Goal: Task Accomplishment & Management: Complete application form

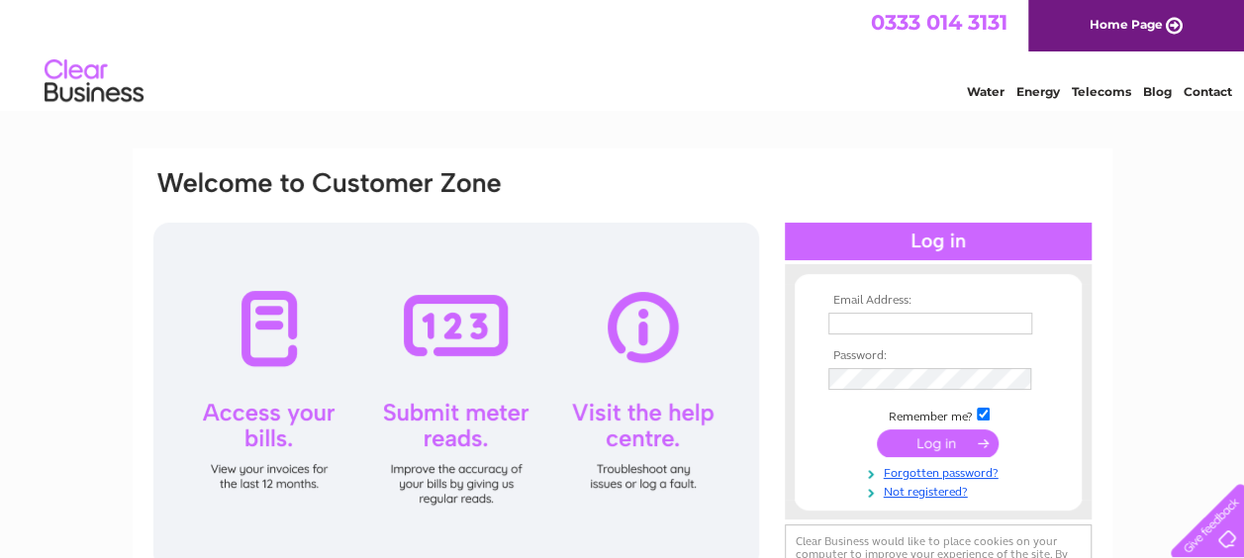
type input "yettfarm@btinternet.com"
click at [939, 447] on input "submit" at bounding box center [938, 443] width 122 height 28
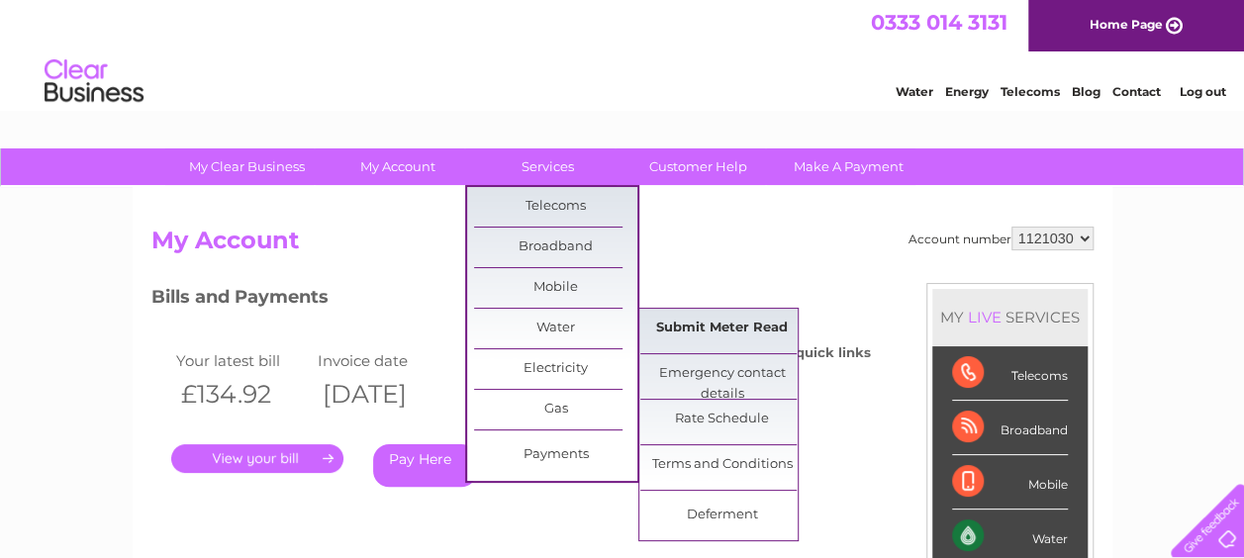
click at [683, 322] on link "Submit Meter Read" at bounding box center [721, 329] width 163 height 40
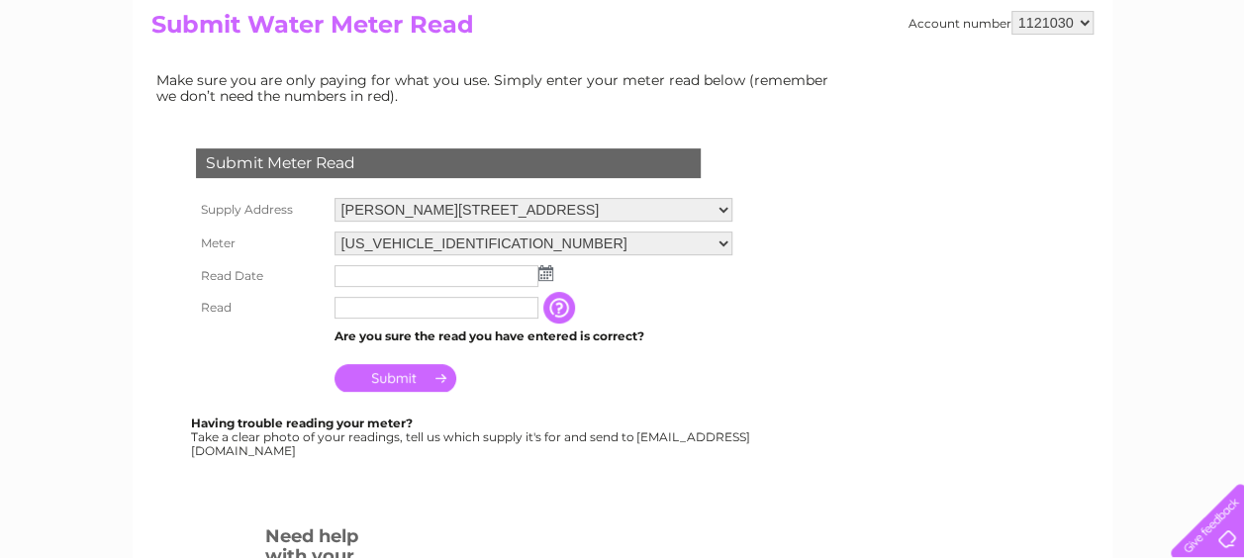
scroll to position [238, 0]
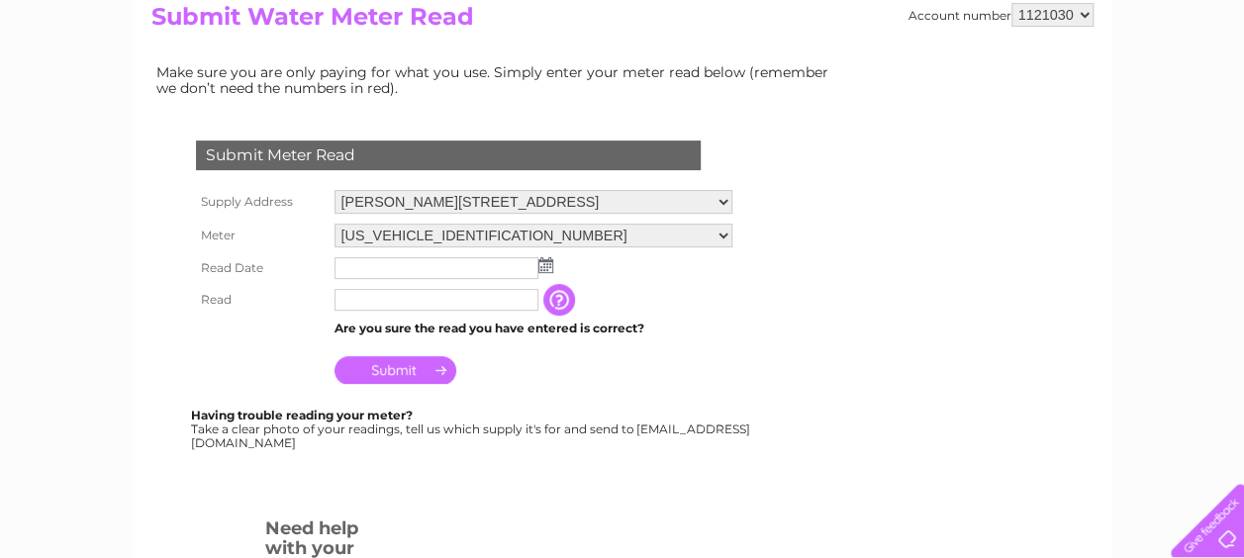
click at [545, 261] on img at bounding box center [545, 265] width 15 height 16
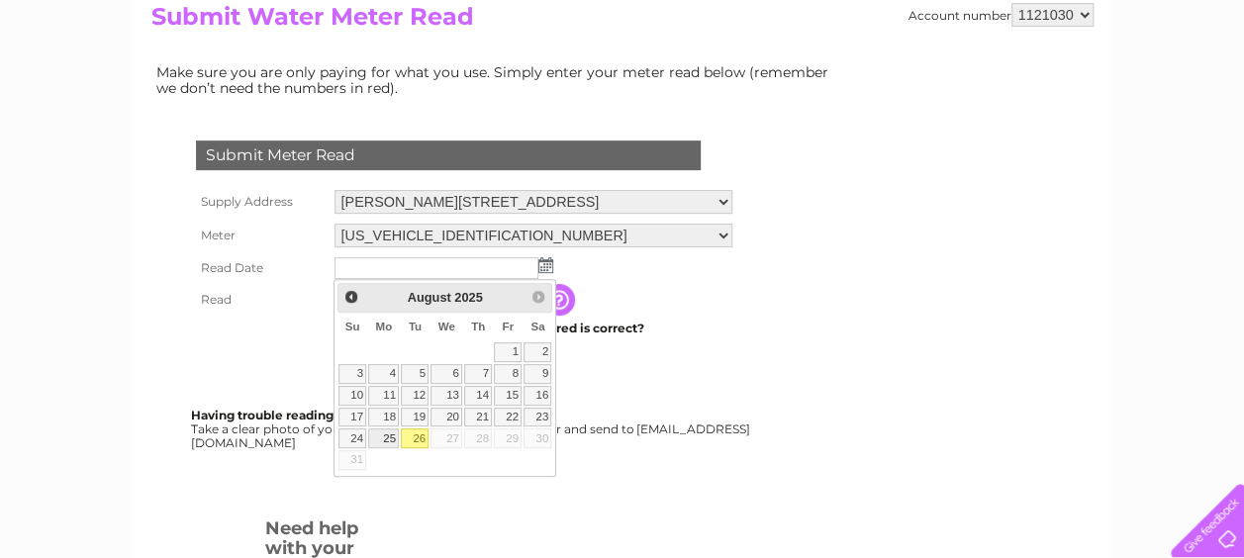
click at [384, 435] on link "25" at bounding box center [383, 438] width 31 height 20
type input "2025/08/25"
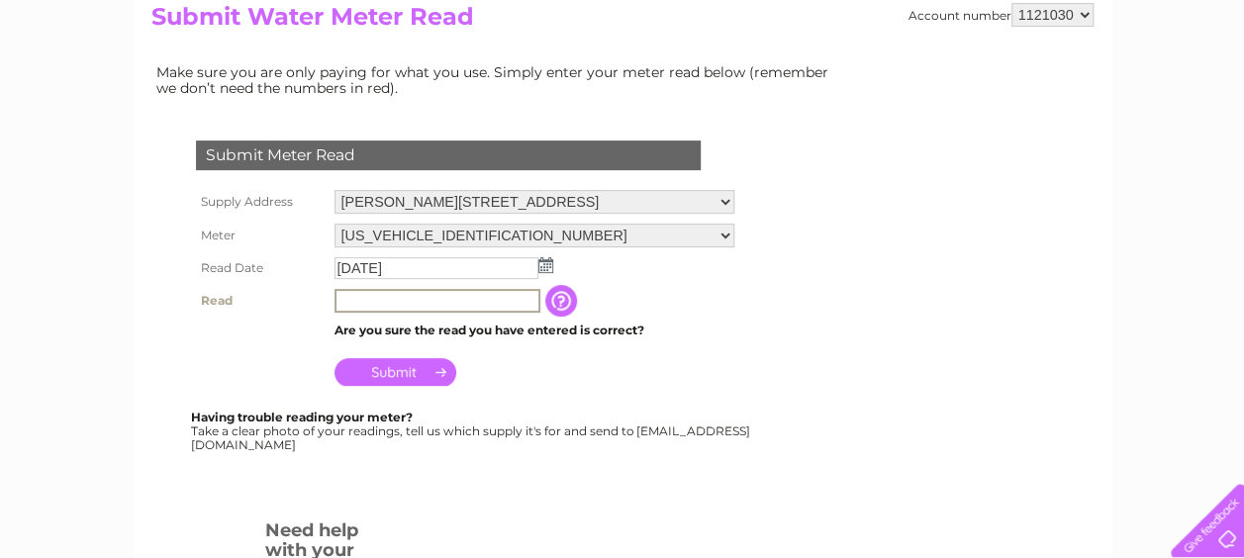
click at [374, 291] on input "text" at bounding box center [437, 301] width 206 height 24
type input "08703"
click at [382, 379] on input "Submit" at bounding box center [395, 370] width 122 height 28
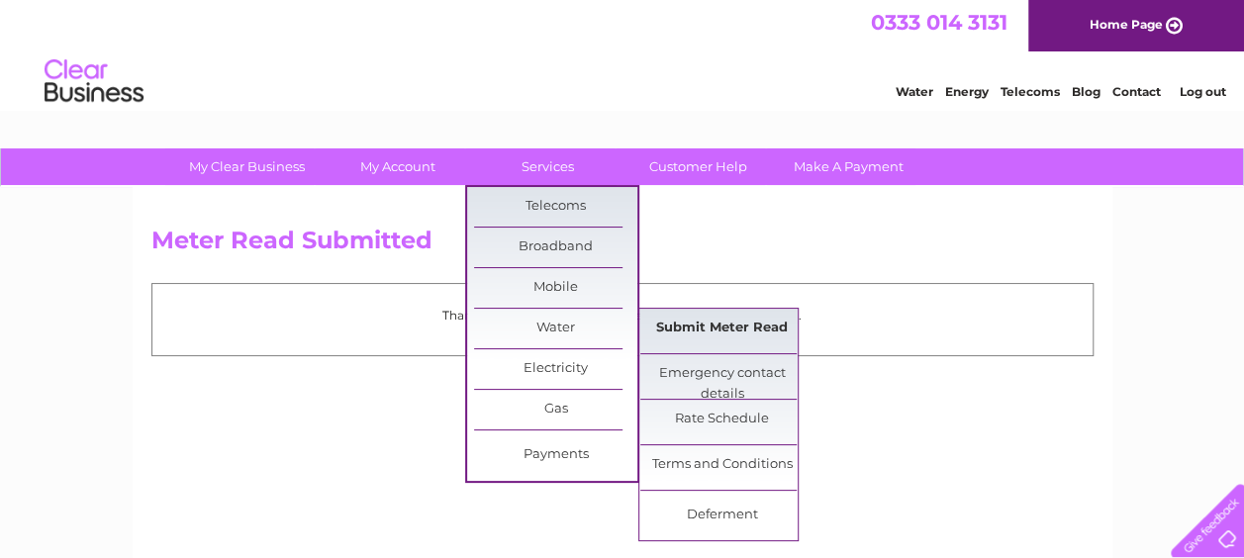
click at [677, 323] on link "Submit Meter Read" at bounding box center [721, 329] width 163 height 40
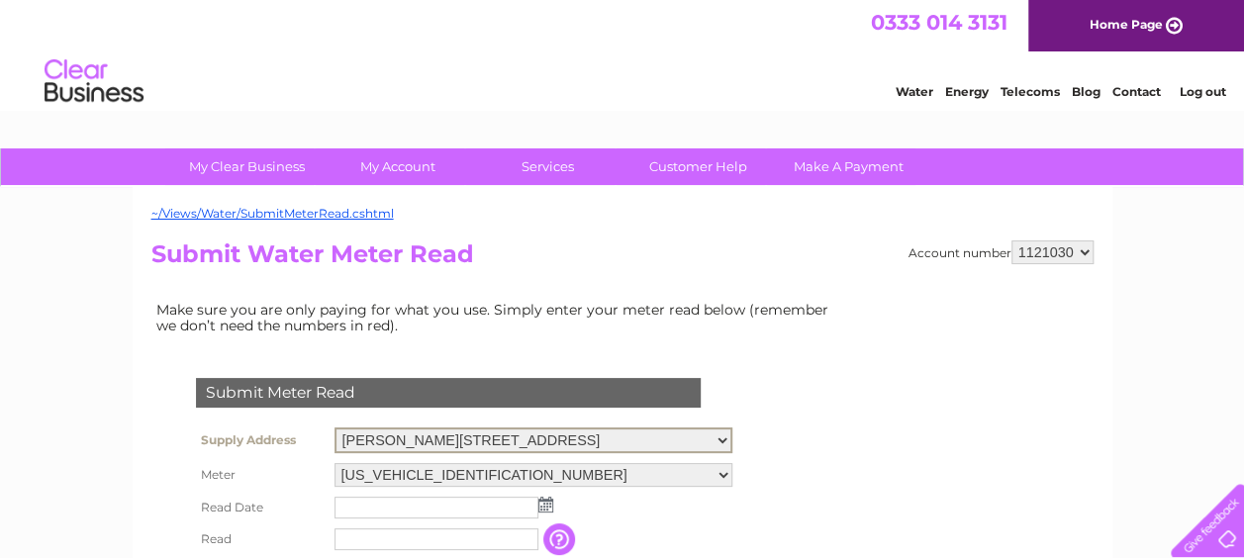
click at [732, 438] on select "[PERSON_NAME][STREET_ADDRESS][PERSON_NAME][PERSON_NAME]" at bounding box center [533, 441] width 398 height 26
select select "532021"
click at [334, 428] on select "[PERSON_NAME][STREET_ADDRESS][PERSON_NAME][PERSON_NAME]" at bounding box center [533, 441] width 398 height 26
click at [544, 503] on img at bounding box center [545, 503] width 15 height 16
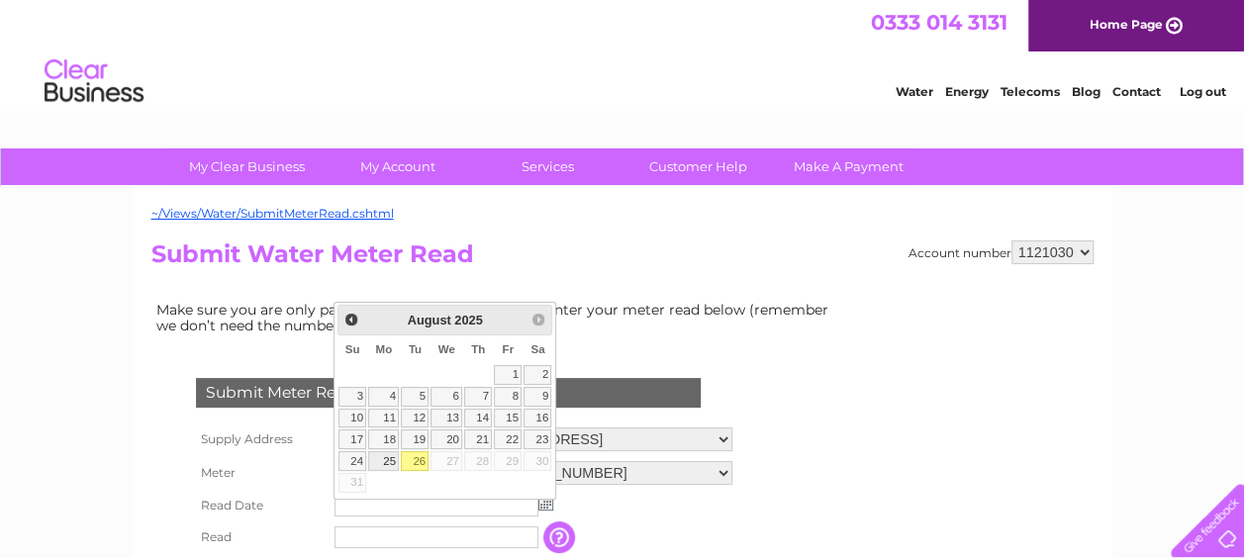
click at [386, 455] on link "25" at bounding box center [383, 461] width 31 height 20
type input "2025/08/25"
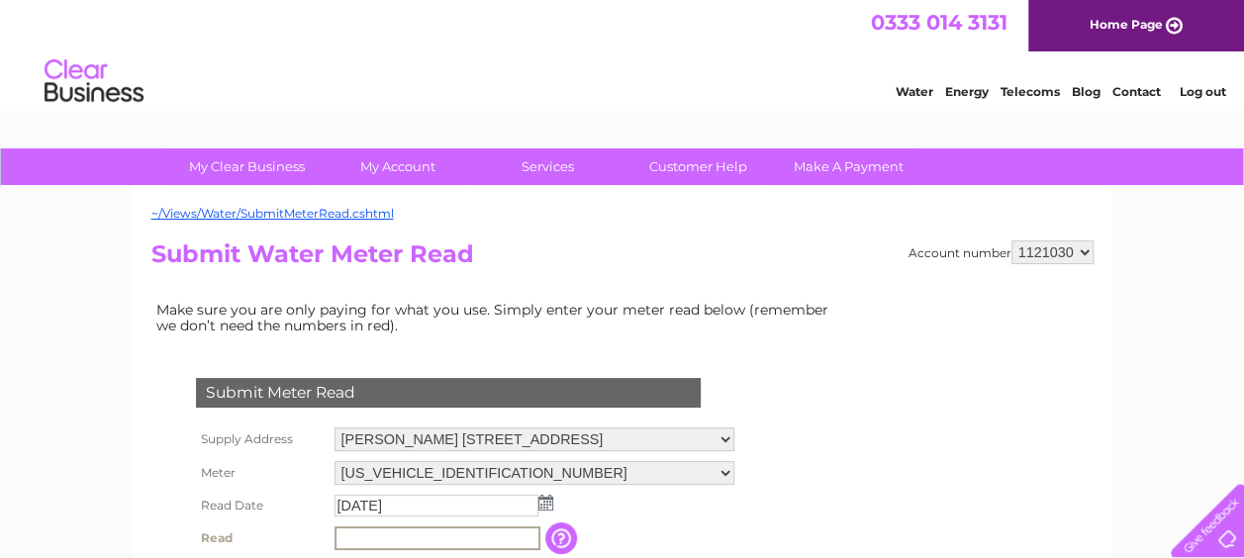
click at [394, 535] on input "text" at bounding box center [437, 538] width 206 height 24
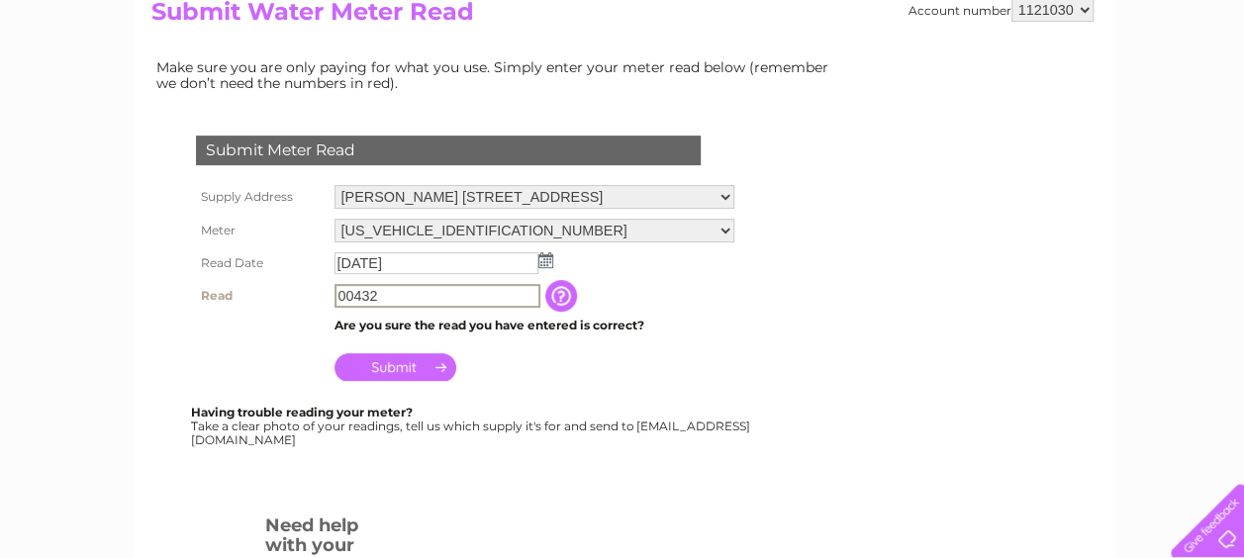
scroll to position [277, 0]
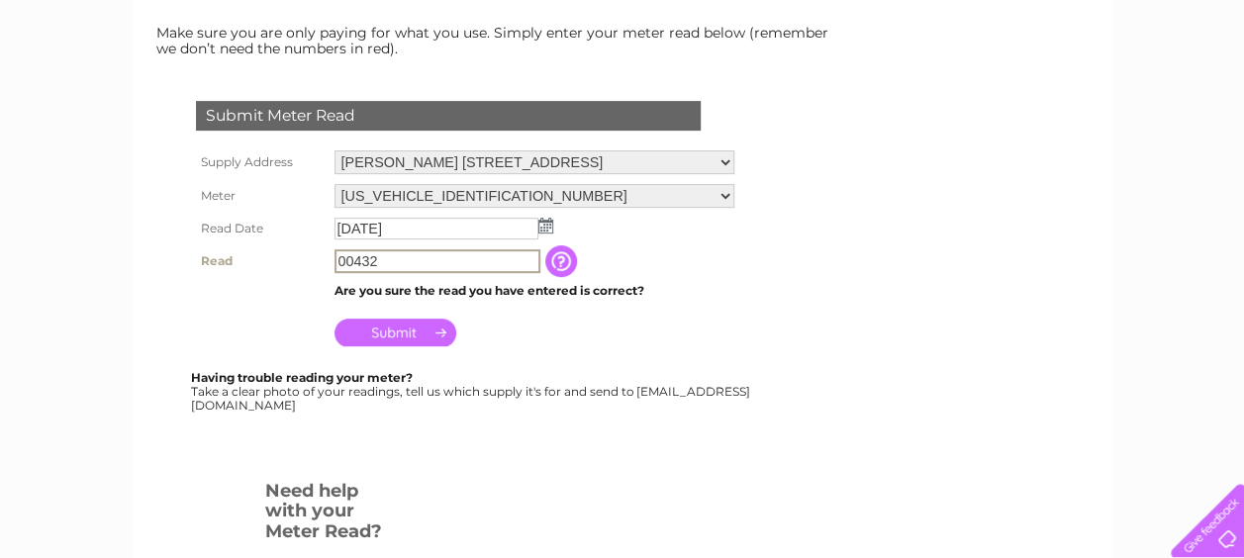
type input "00432"
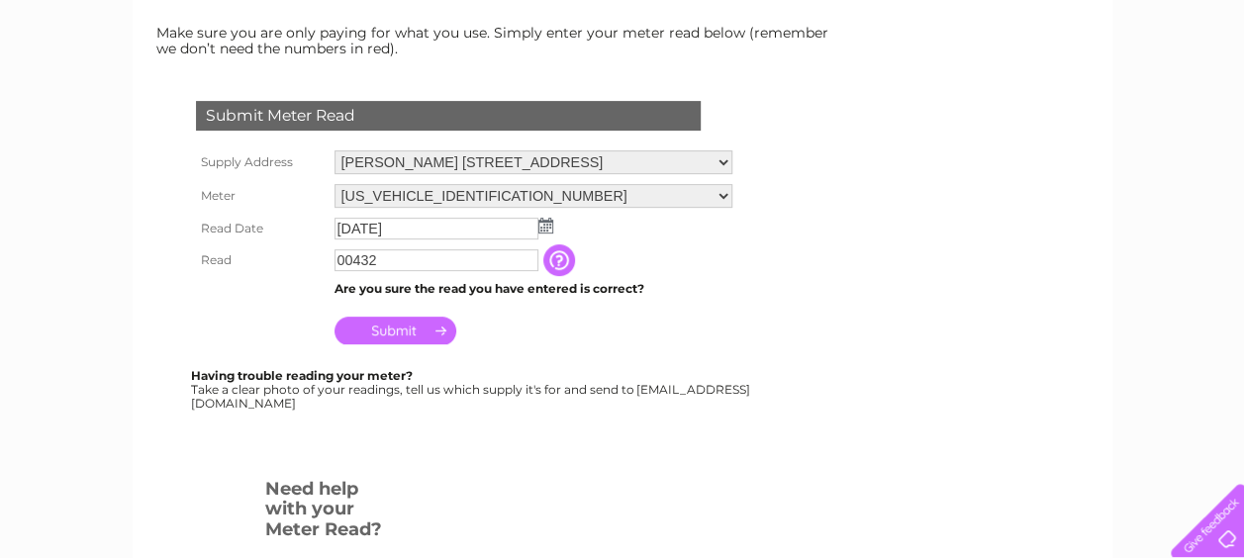
click at [396, 340] on input "Submit" at bounding box center [395, 331] width 122 height 28
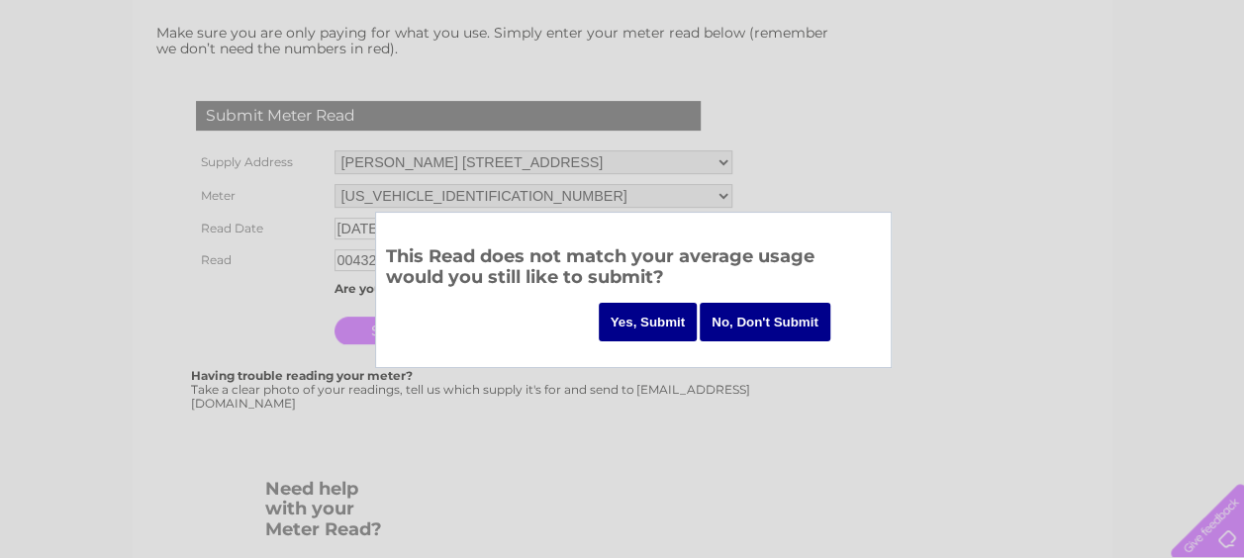
click at [634, 320] on input "Yes, Submit" at bounding box center [648, 322] width 99 height 39
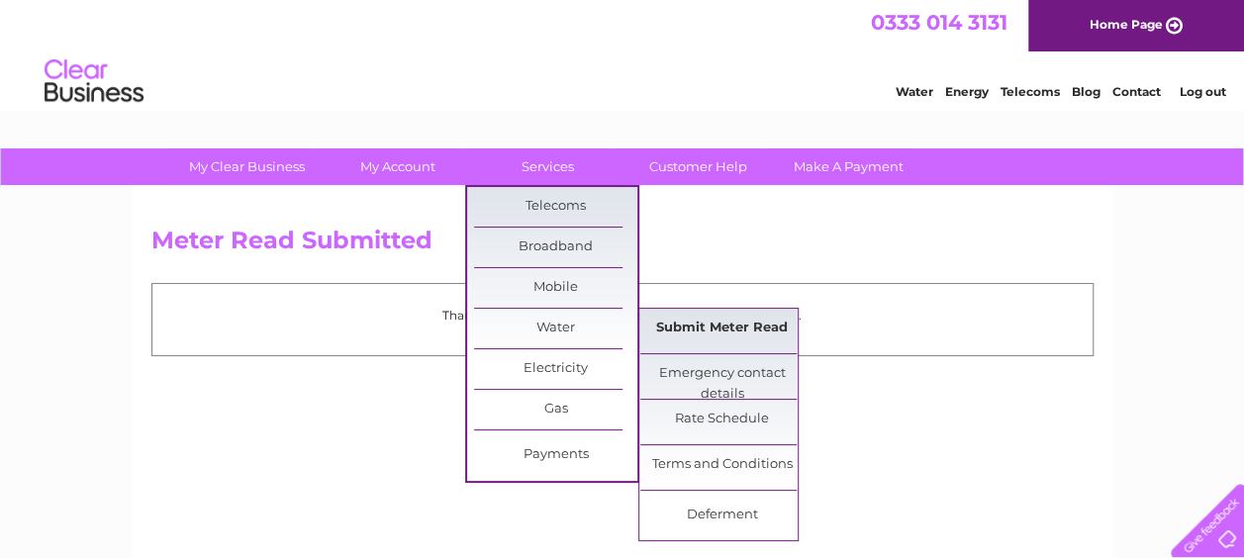
click at [675, 329] on link "Submit Meter Read" at bounding box center [721, 329] width 163 height 40
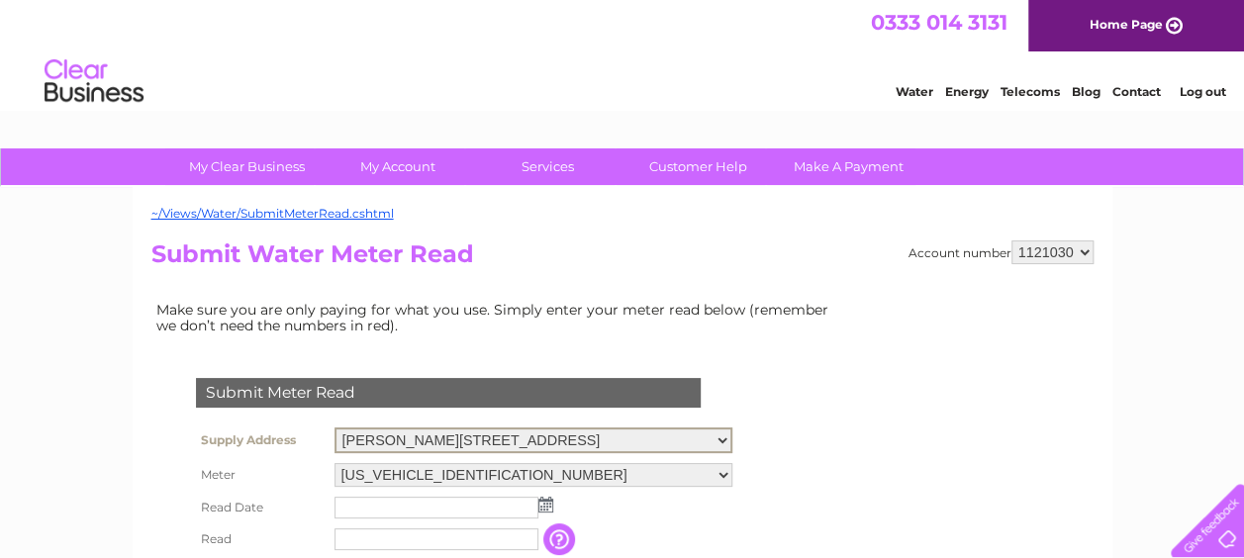
click at [732, 440] on select "[PERSON_NAME][STREET_ADDRESS][PERSON_NAME][PERSON_NAME]" at bounding box center [533, 441] width 398 height 26
select select "525497"
click at [334, 428] on select "[PERSON_NAME][STREET_ADDRESS][PERSON_NAME][PERSON_NAME]" at bounding box center [533, 441] width 398 height 26
click at [543, 504] on img at bounding box center [545, 503] width 15 height 16
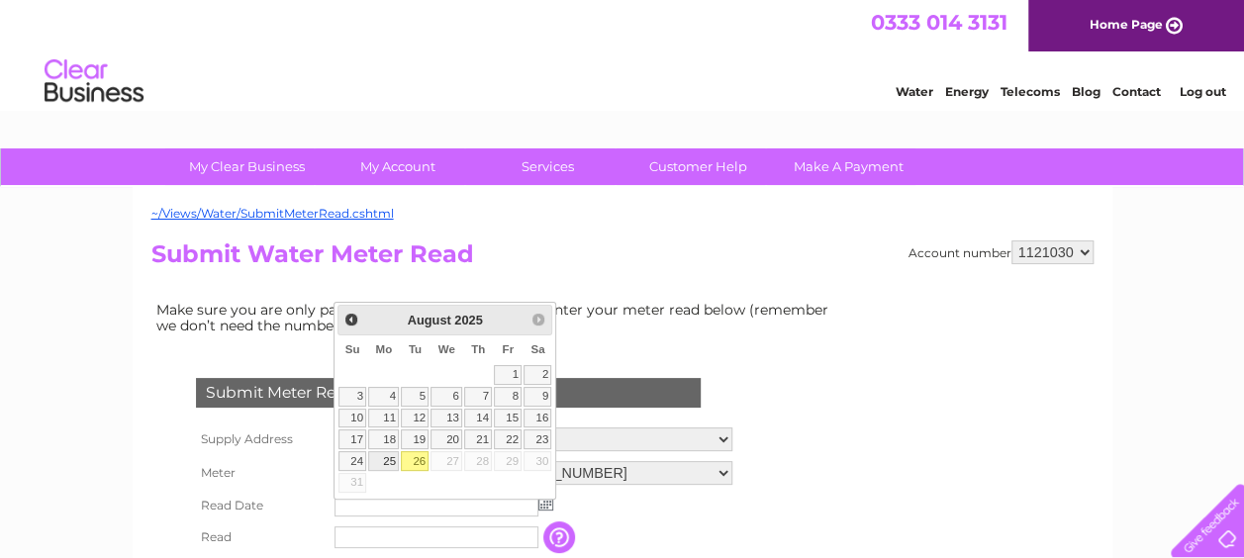
click at [387, 451] on link "25" at bounding box center [383, 461] width 31 height 20
type input "2025/08/25"
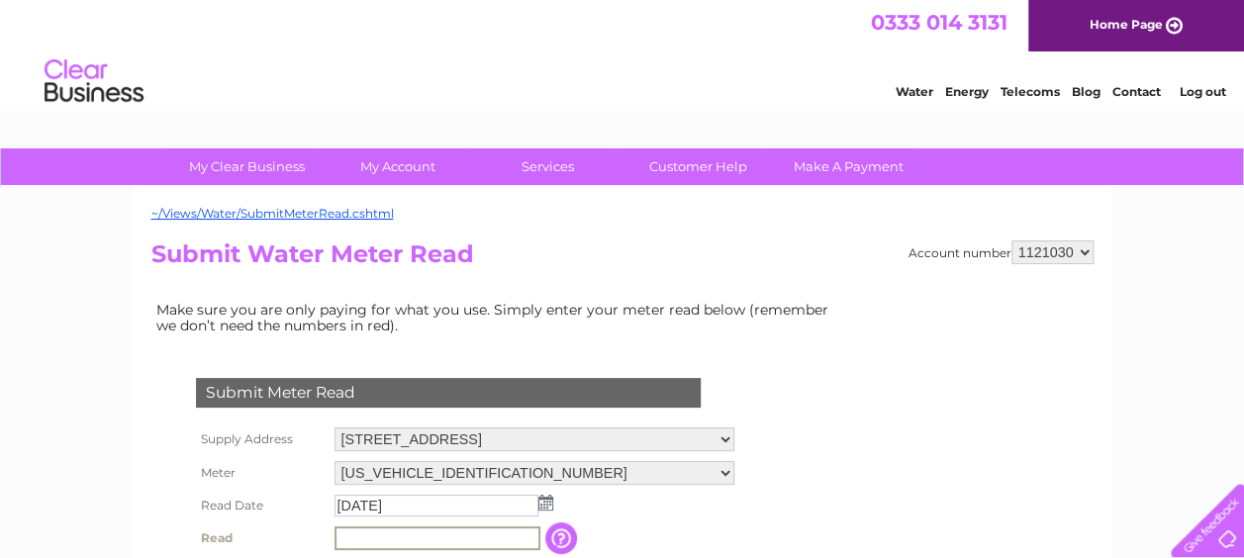
click at [384, 534] on input "text" at bounding box center [437, 538] width 206 height 24
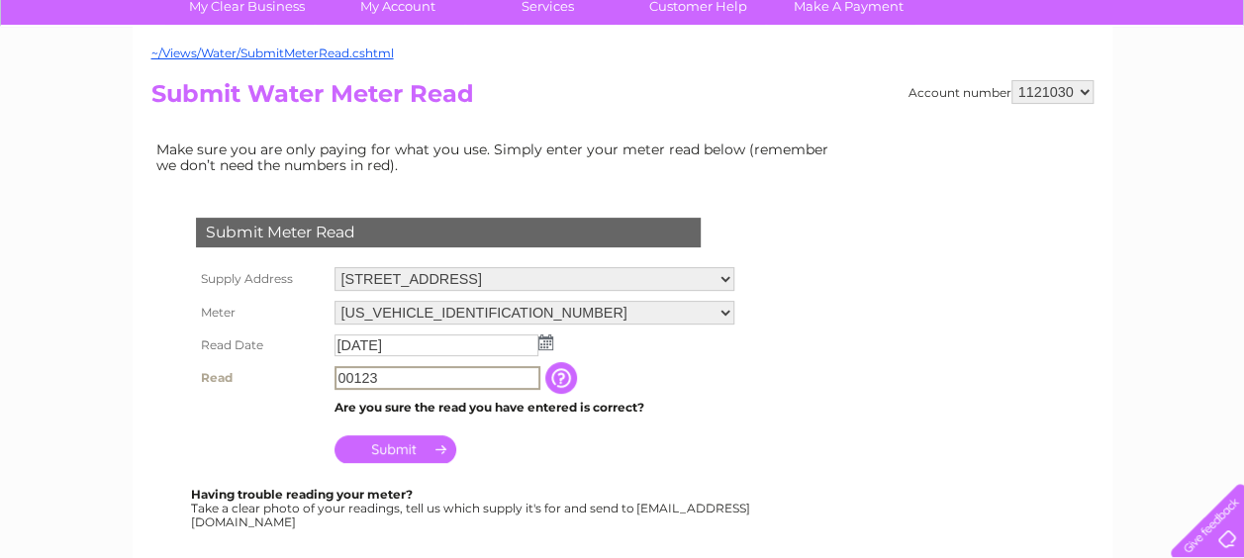
scroll to position [198, 0]
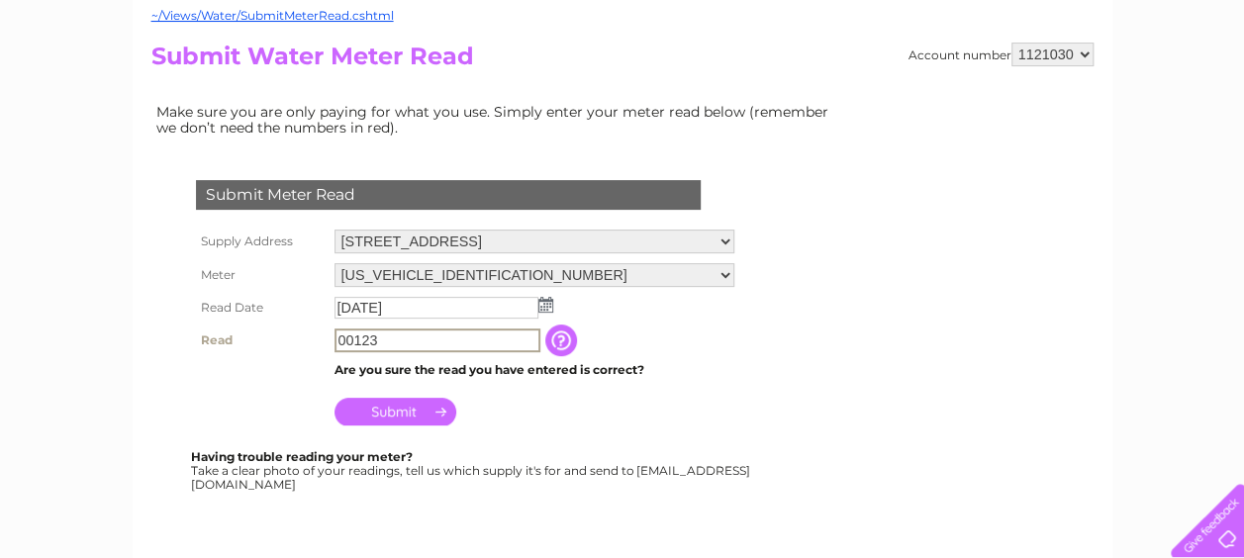
type input "00123"
click at [412, 411] on input "Submit" at bounding box center [395, 410] width 122 height 28
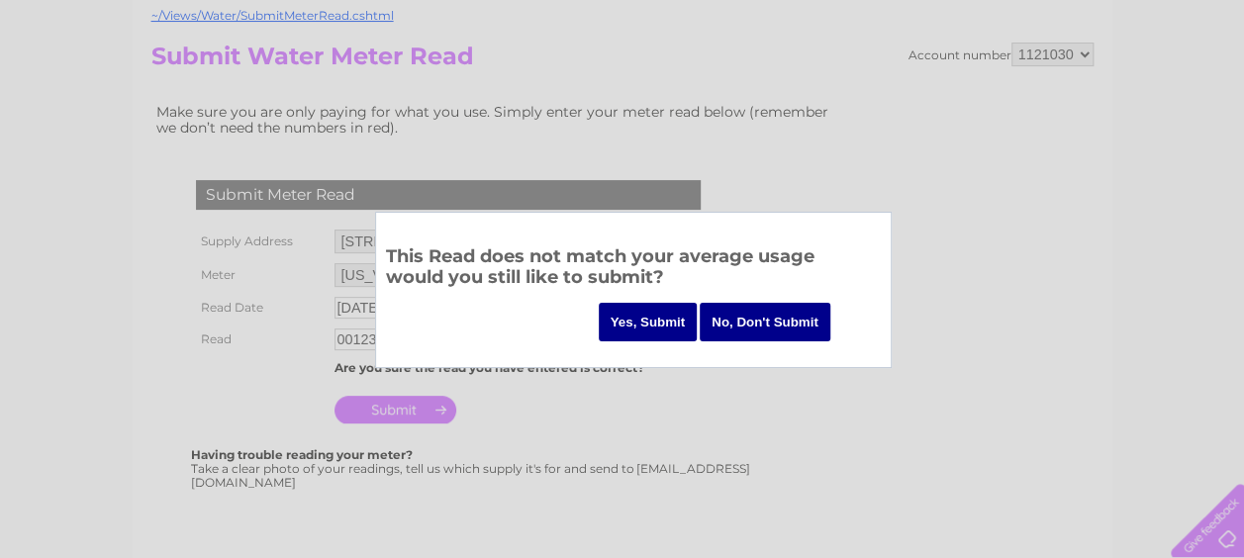
click at [636, 317] on input "Yes, Submit" at bounding box center [648, 322] width 99 height 39
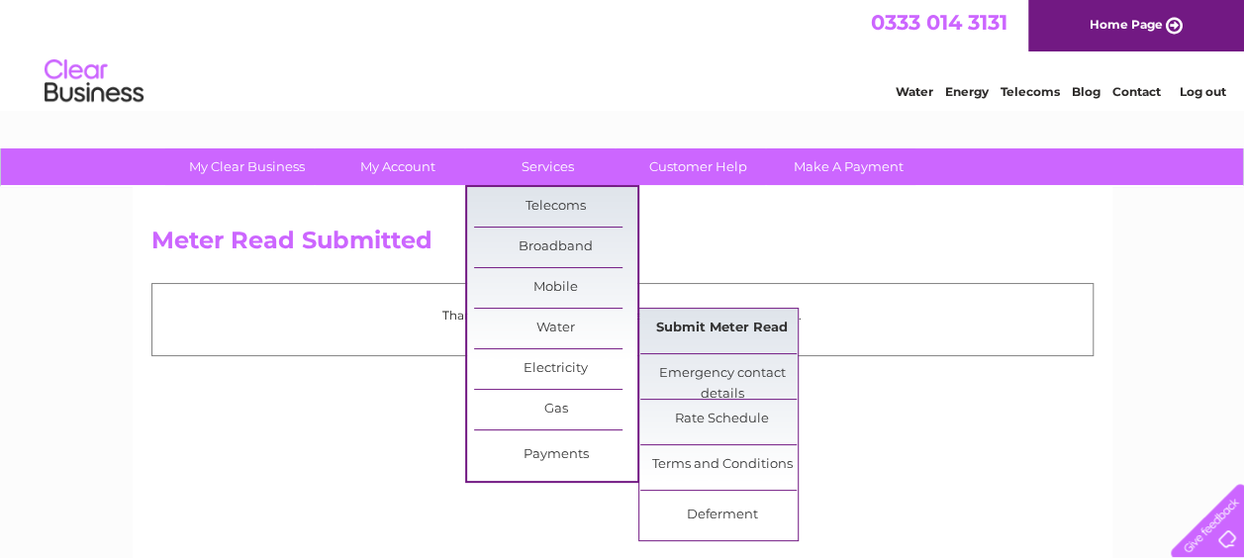
click at [682, 324] on link "Submit Meter Read" at bounding box center [721, 329] width 163 height 40
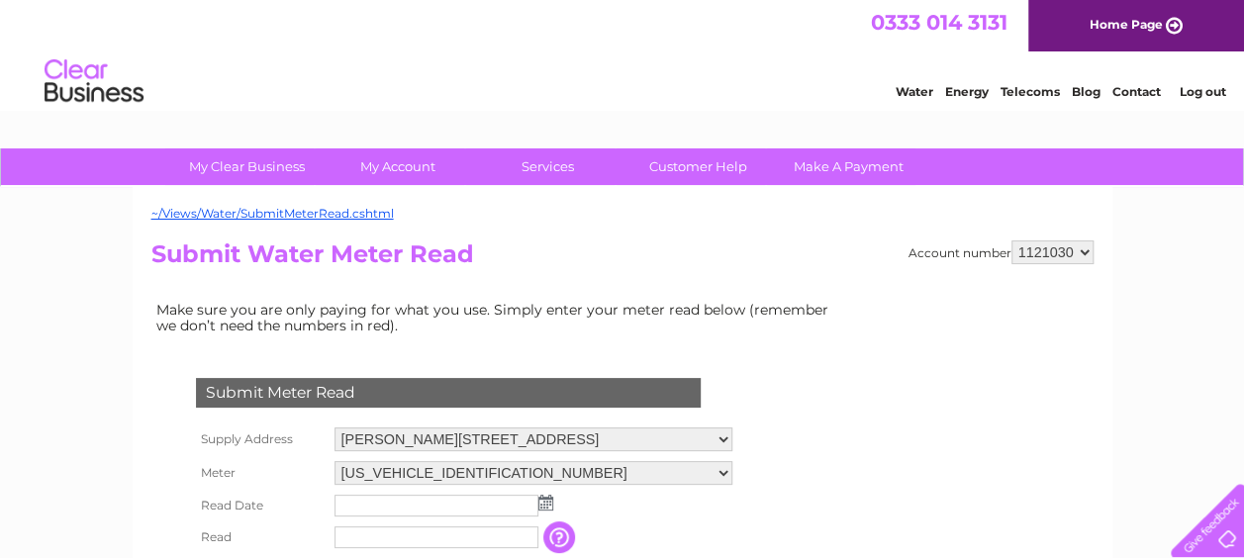
click at [559, 256] on h2 "Submit Water Meter Read" at bounding box center [622, 259] width 942 height 38
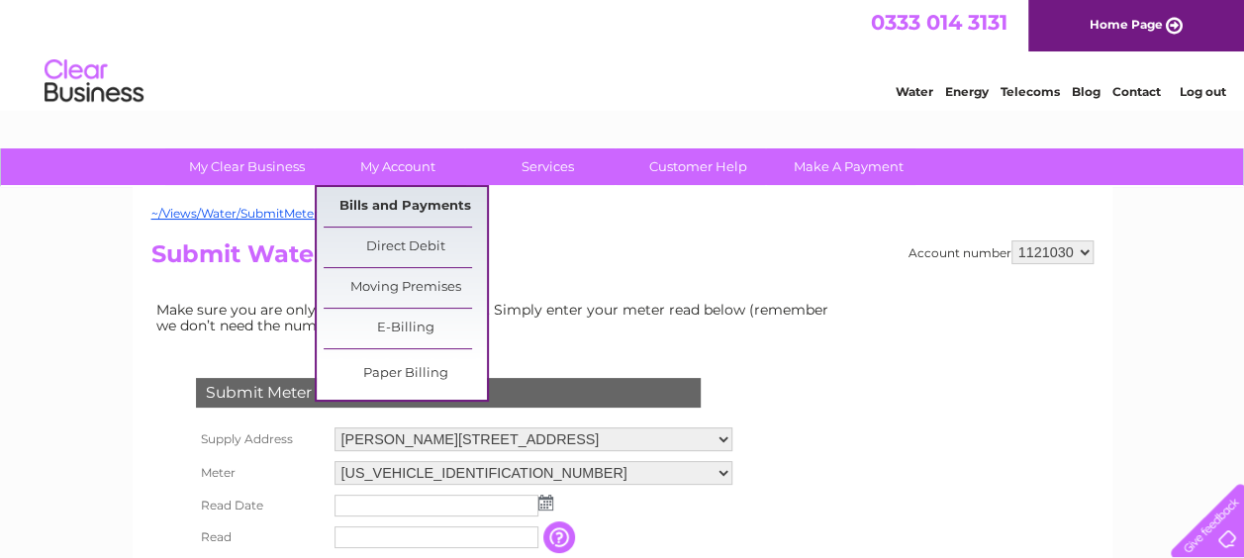
click at [406, 204] on link "Bills and Payments" at bounding box center [405, 207] width 163 height 40
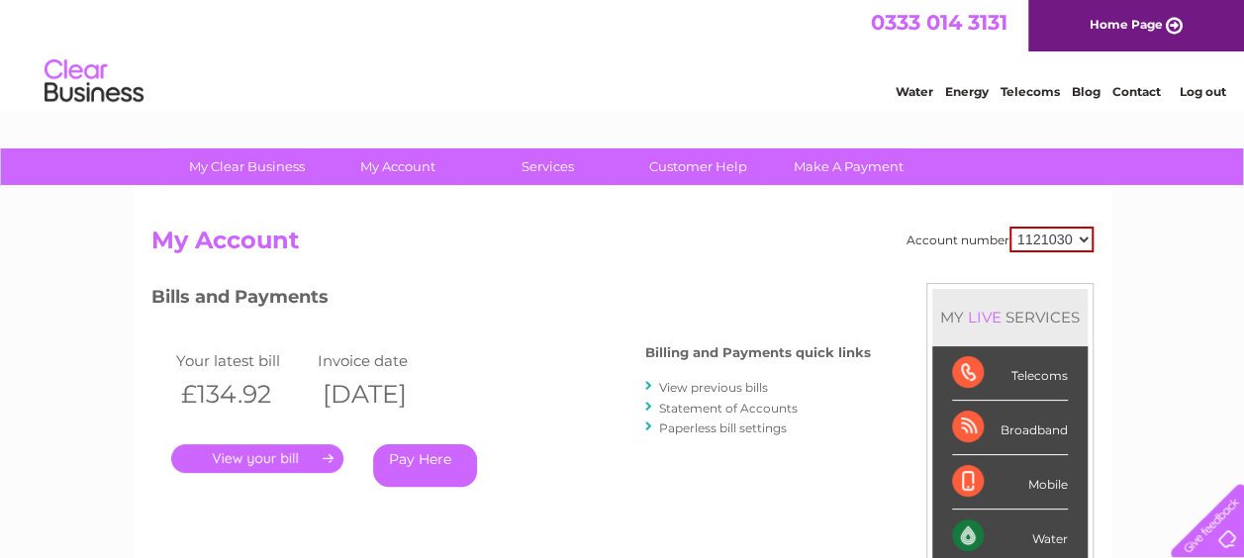
click at [258, 457] on link "." at bounding box center [257, 458] width 172 height 29
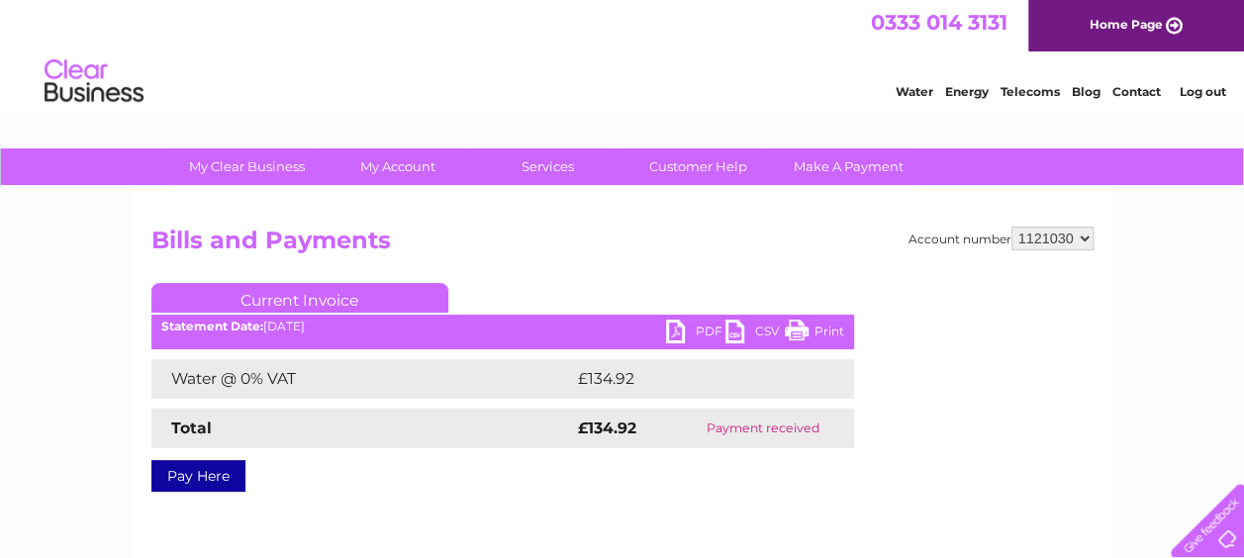
click at [680, 333] on link "PDF" at bounding box center [695, 334] width 59 height 29
